Goal: Find specific page/section: Find specific page/section

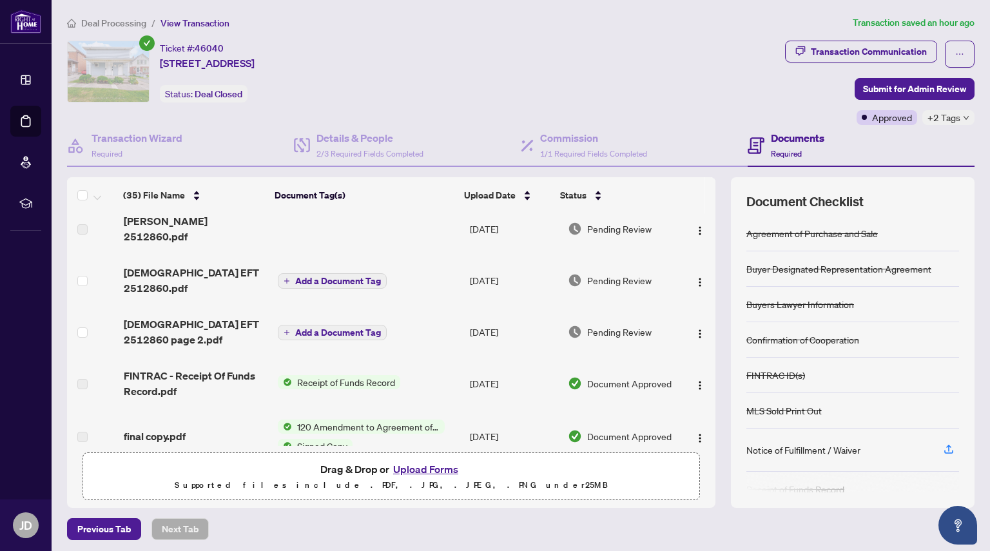
scroll to position [10, 0]
click at [179, 265] on span "[DEMOGRAPHIC_DATA] EFT 2512860.pdf" at bounding box center [196, 280] width 144 height 31
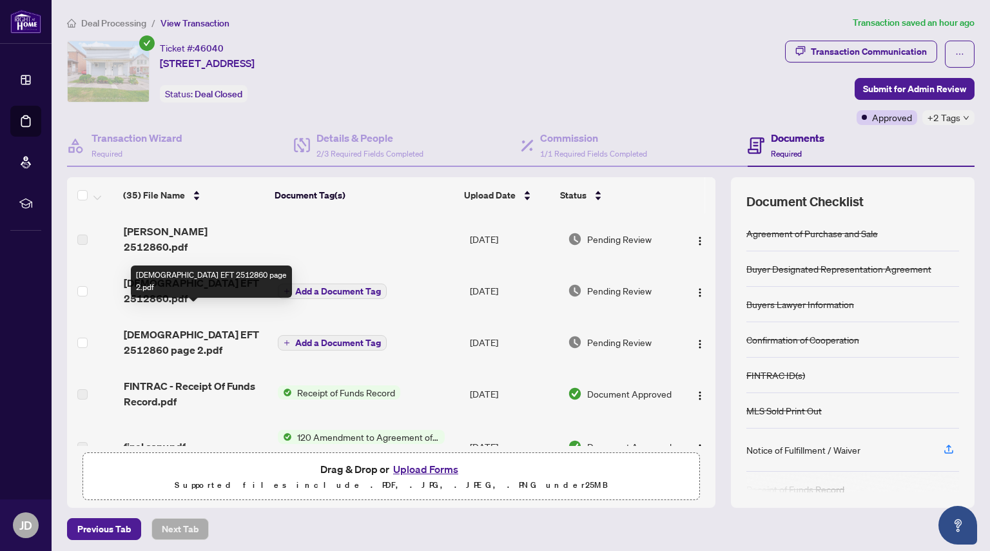
click at [201, 327] on span "[DEMOGRAPHIC_DATA] EFT 2512860 page 2.pdf" at bounding box center [196, 342] width 144 height 31
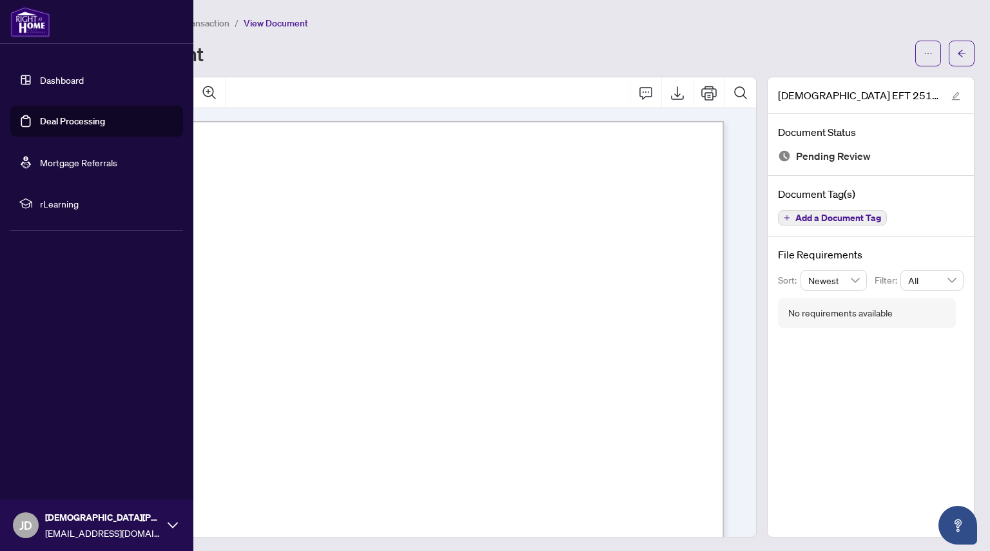
click at [40, 121] on link "Deal Processing" at bounding box center [72, 121] width 65 height 12
